Goal: Task Accomplishment & Management: Manage account settings

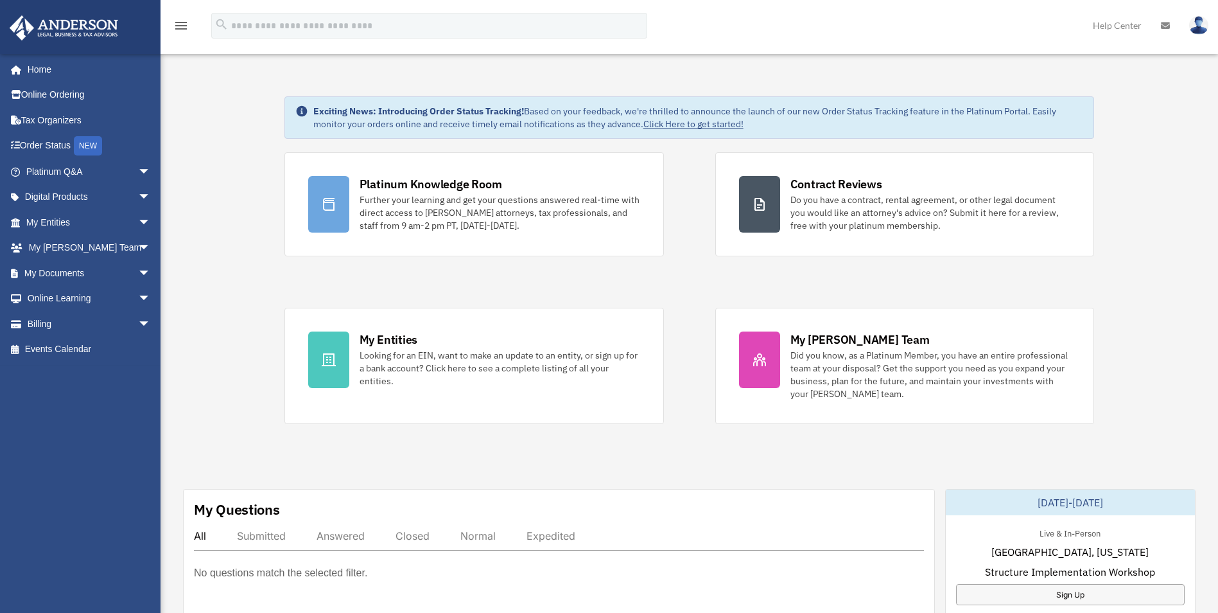
click at [1194, 26] on img at bounding box center [1198, 25] width 19 height 19
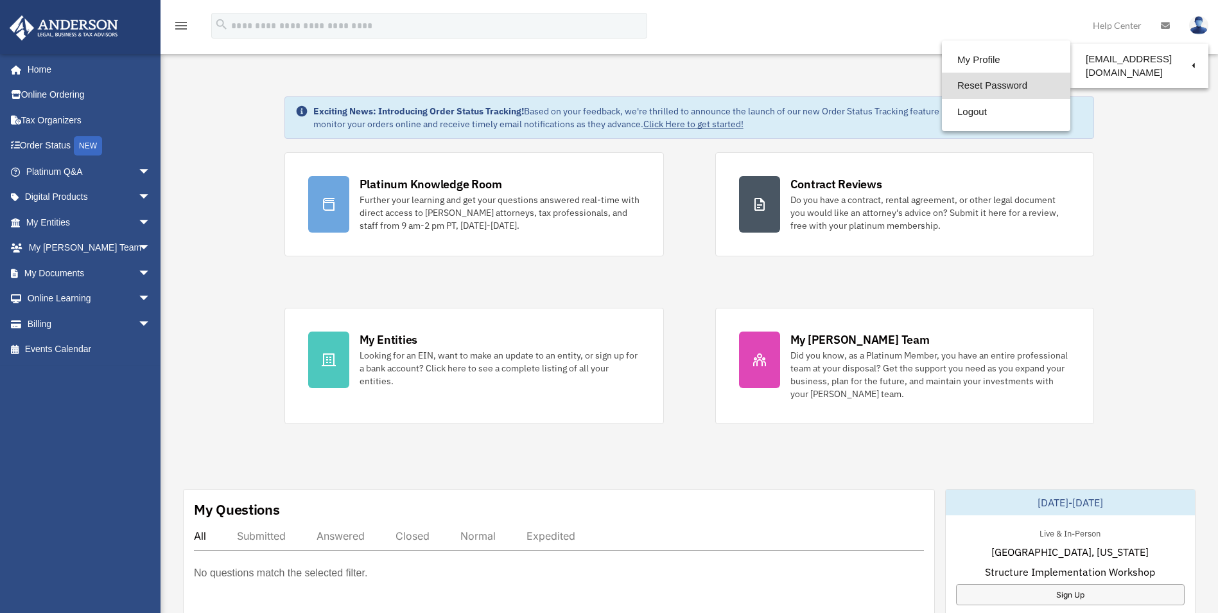
click at [958, 82] on link "Reset Password" at bounding box center [1006, 86] width 128 height 26
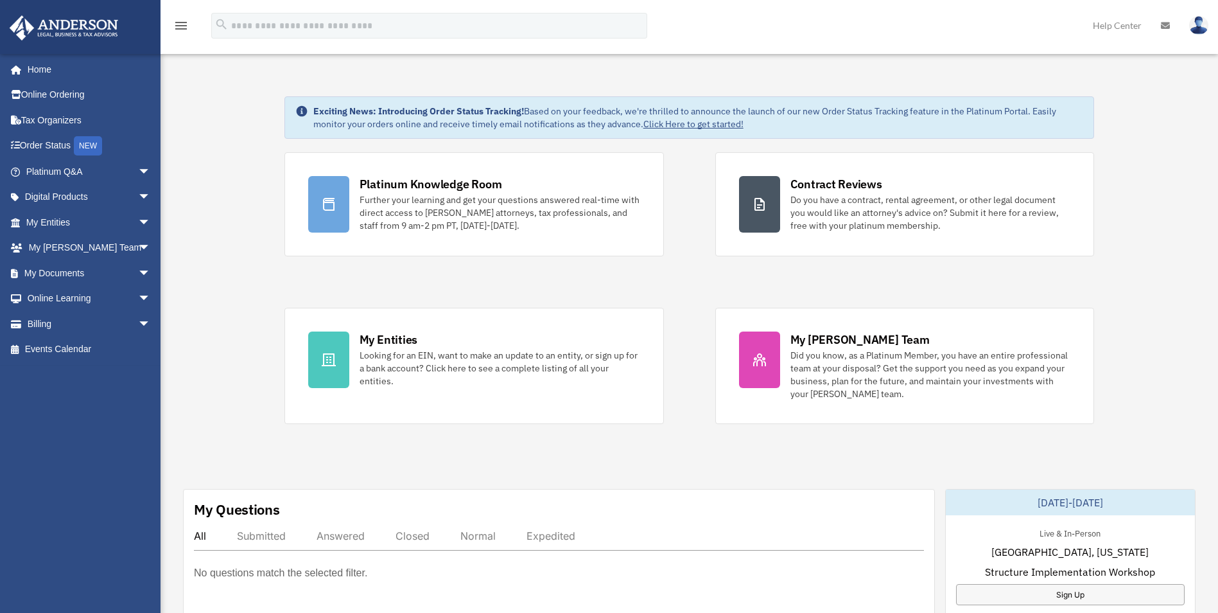
click at [1193, 24] on img at bounding box center [1198, 25] width 19 height 19
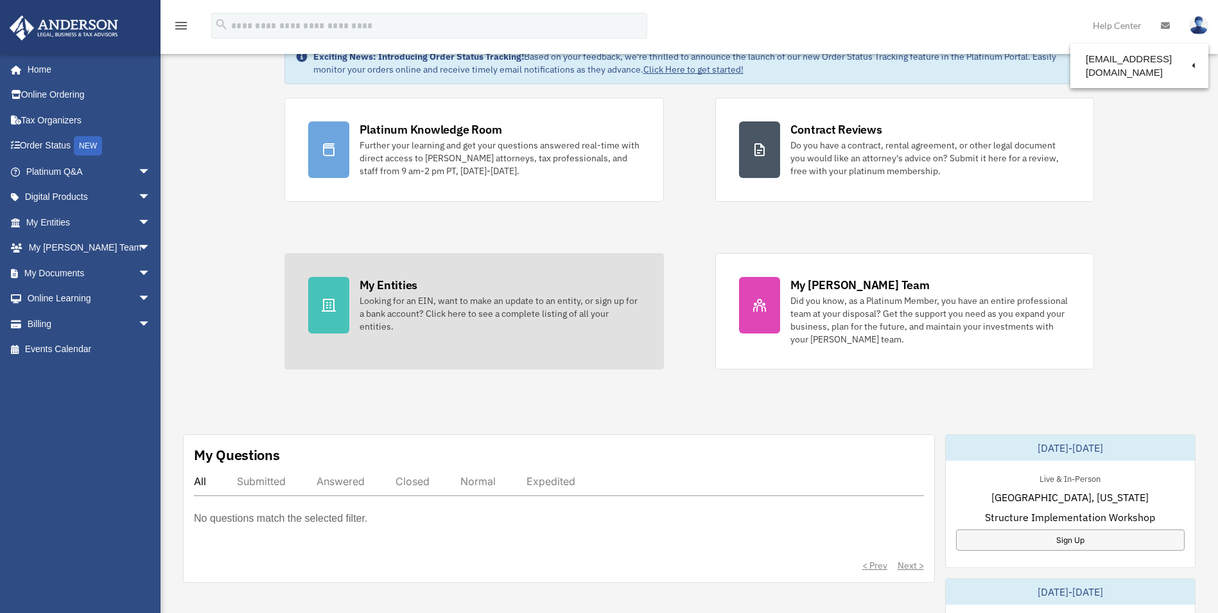
scroll to position [128, 0]
